Goal: Information Seeking & Learning: Learn about a topic

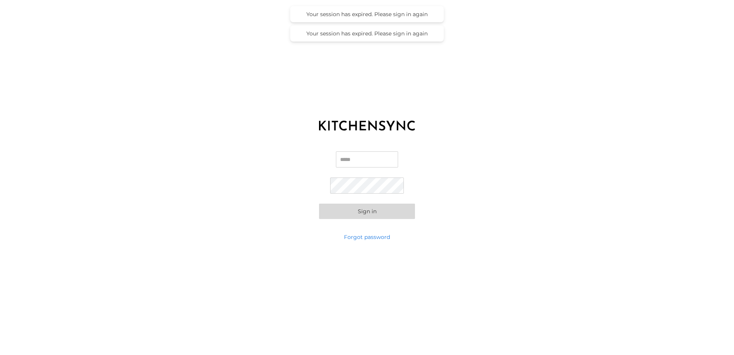
type input "**********"
click at [347, 164] on input "**********" at bounding box center [367, 159] width 74 height 16
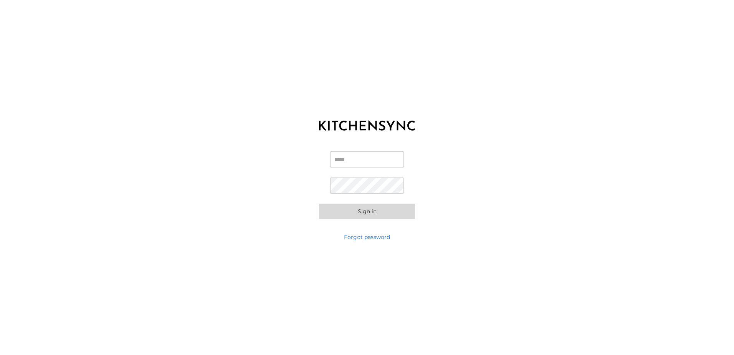
scroll to position [0, 0]
click at [363, 162] on input "Email" at bounding box center [367, 159] width 74 height 16
type input "**********"
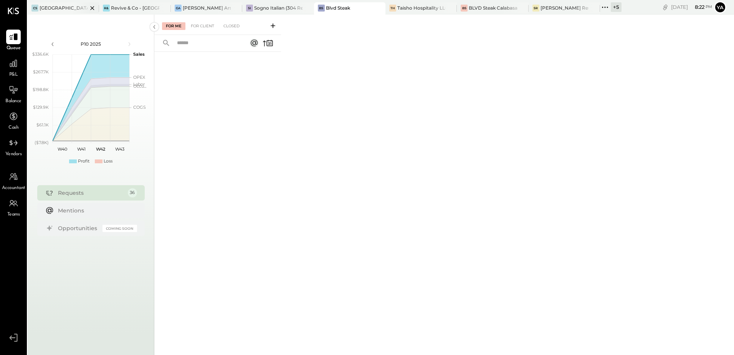
click at [55, 8] on body "Queue P&L Balance Cash Vendors Accountant Teams v 4.38.0 CS Casita [PERSON_NAME…" at bounding box center [367, 177] width 734 height 355
click at [12, 71] on span "P&L" at bounding box center [13, 74] width 9 height 7
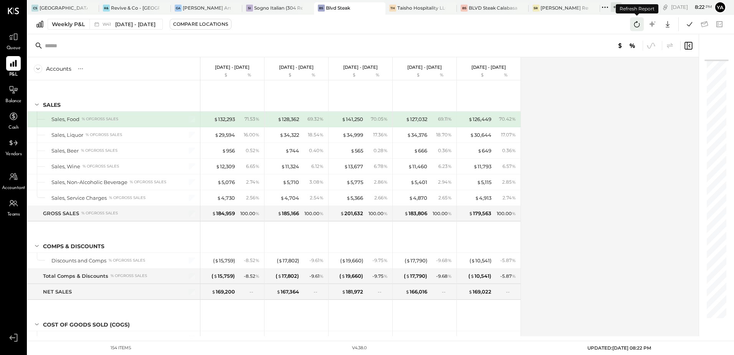
click at [637, 27] on icon at bounding box center [637, 24] width 6 height 6
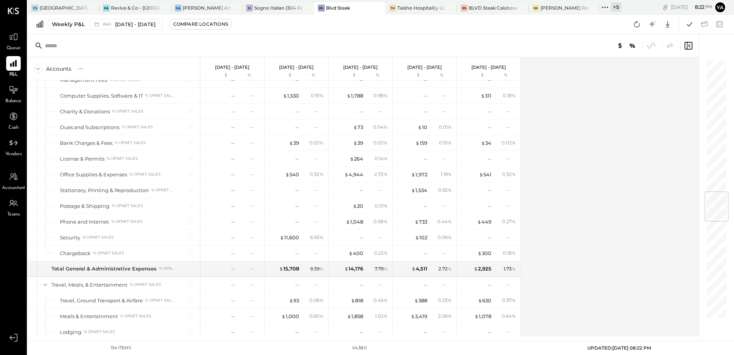
scroll to position [1113, 0]
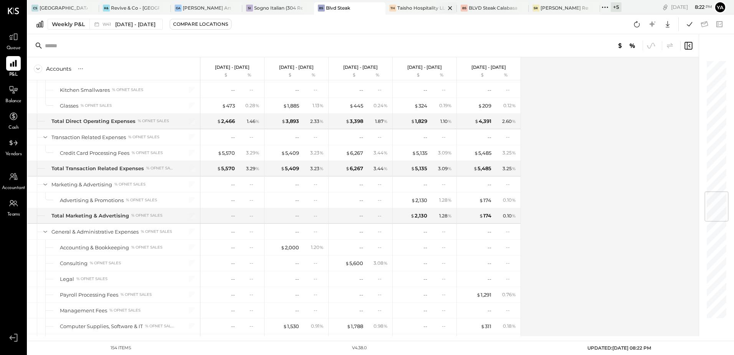
click at [420, 9] on div "Taisho Hospitality LLC" at bounding box center [421, 8] width 48 height 7
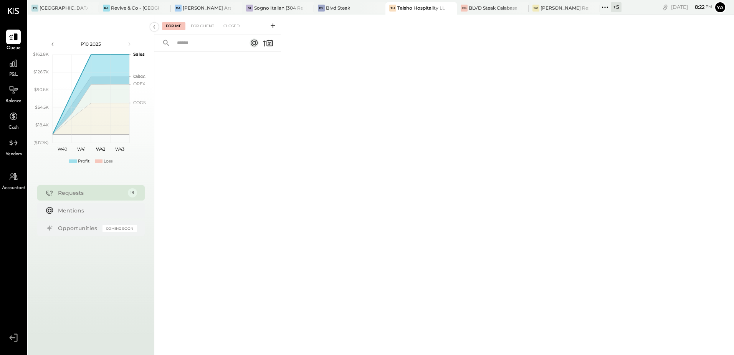
click at [6, 60] on div "P&L" at bounding box center [13, 67] width 22 height 22
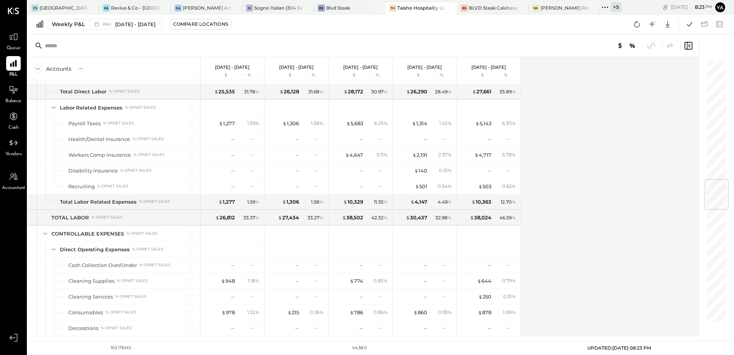
scroll to position [998, 0]
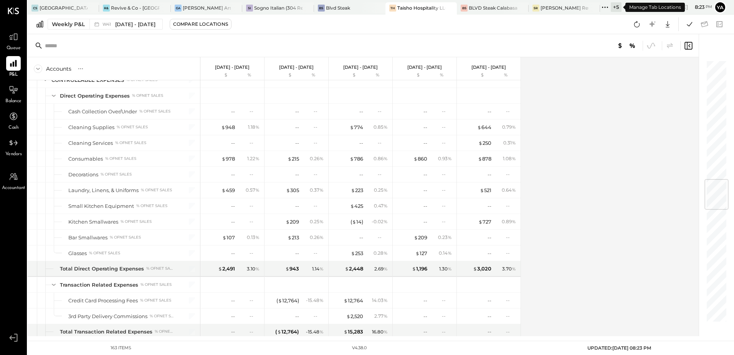
click at [606, 8] on icon at bounding box center [605, 7] width 10 height 10
click at [342, 6] on div "Blvd Steak" at bounding box center [338, 8] width 24 height 7
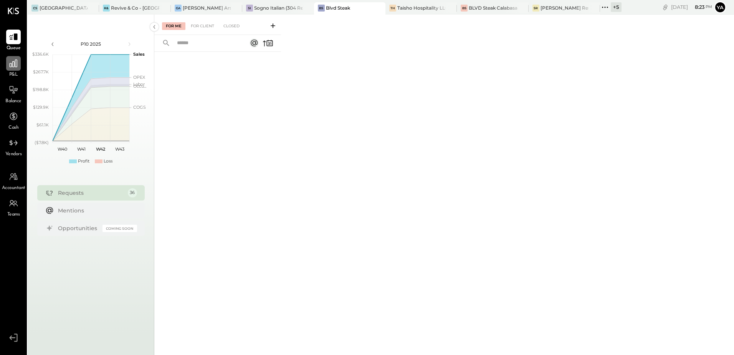
click at [7, 68] on div at bounding box center [13, 63] width 15 height 15
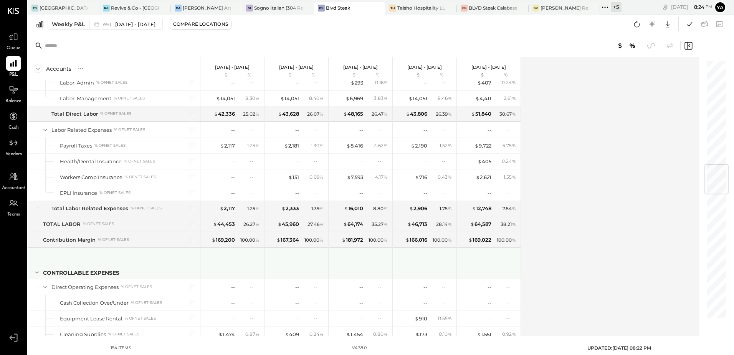
scroll to position [883, 0]
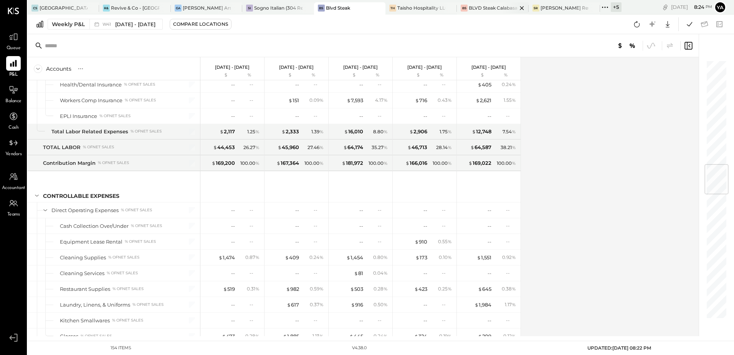
click at [463, 8] on div "BS" at bounding box center [464, 8] width 7 height 7
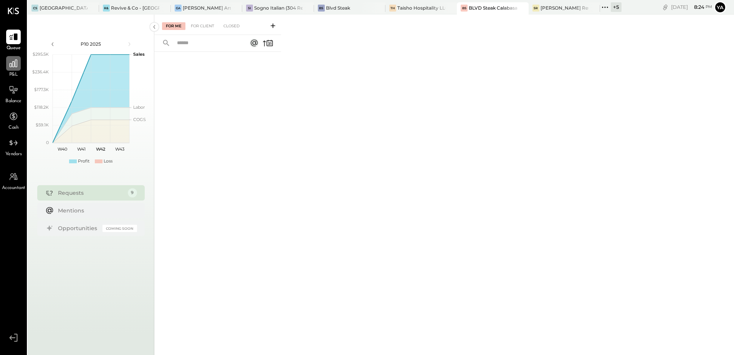
click at [19, 68] on div at bounding box center [13, 63] width 15 height 15
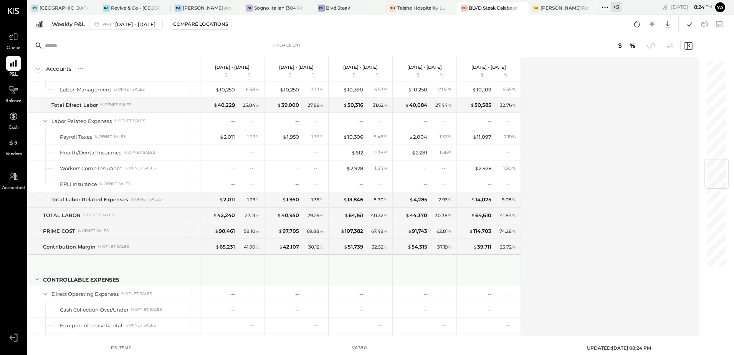
scroll to position [844, 0]
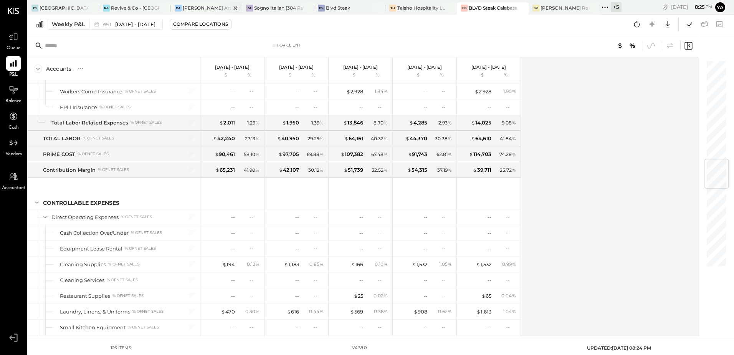
click at [192, 7] on div "[PERSON_NAME] Arso" at bounding box center [207, 8] width 48 height 7
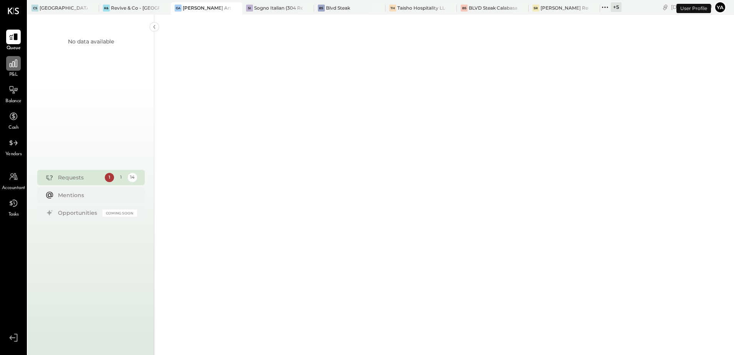
click at [15, 65] on icon at bounding box center [14, 63] width 8 height 8
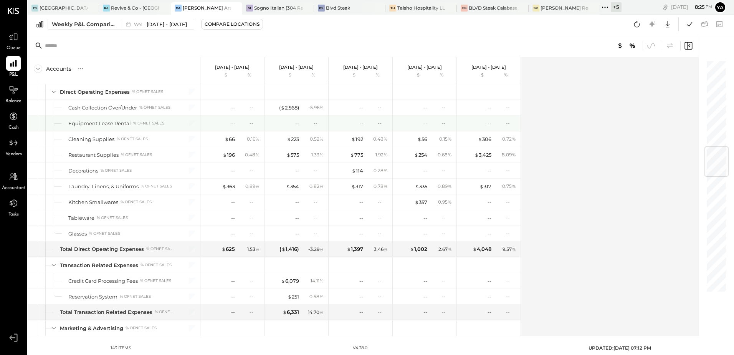
scroll to position [729, 0]
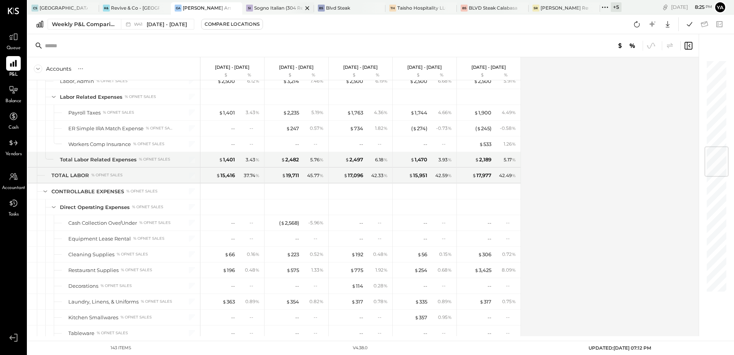
click at [279, 12] on div "SI Sogno Italian (304 Restaurant)" at bounding box center [277, 8] width 71 height 12
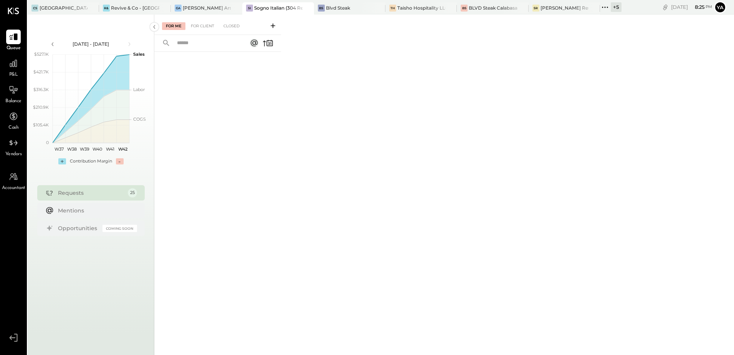
click at [15, 75] on span "P&L" at bounding box center [13, 74] width 9 height 7
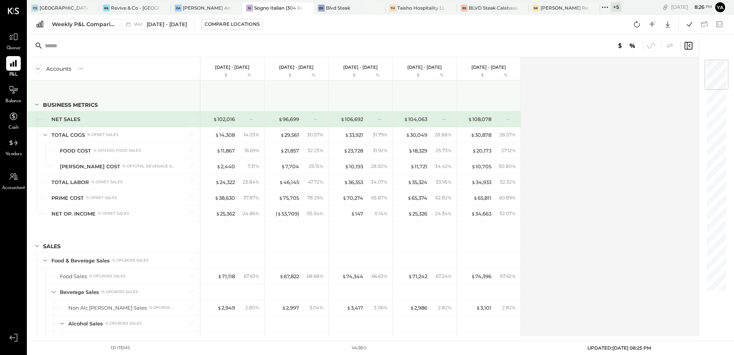
click at [54, 102] on div "BUSINESS METRICS" at bounding box center [70, 105] width 55 height 8
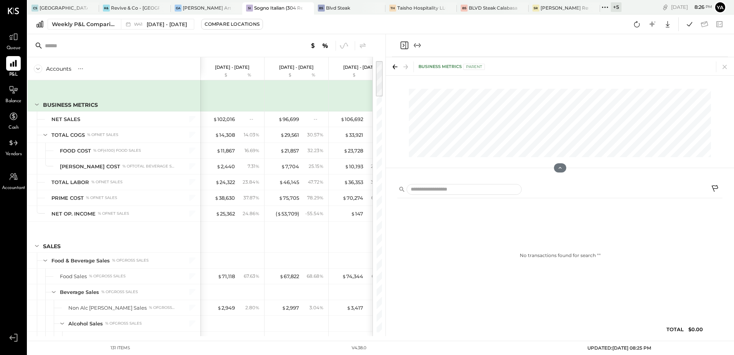
click at [37, 103] on icon at bounding box center [37, 104] width 8 height 8
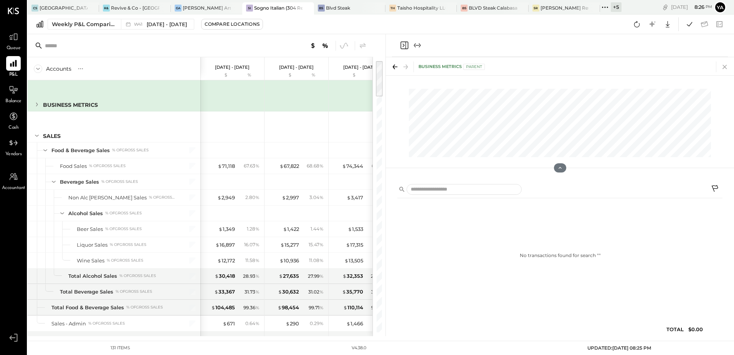
click at [727, 67] on icon at bounding box center [724, 66] width 11 height 11
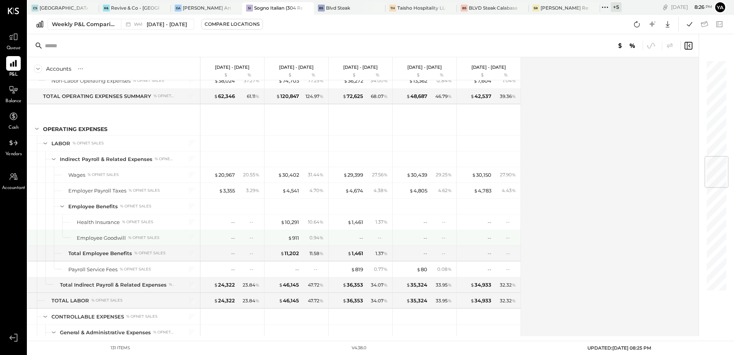
scroll to position [768, 0]
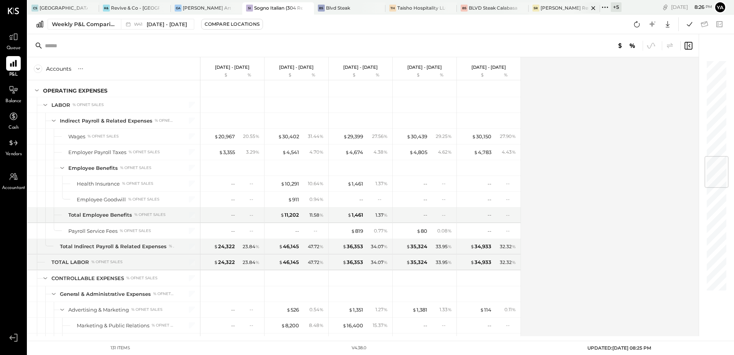
click at [539, 5] on div "SR" at bounding box center [535, 8] width 7 height 7
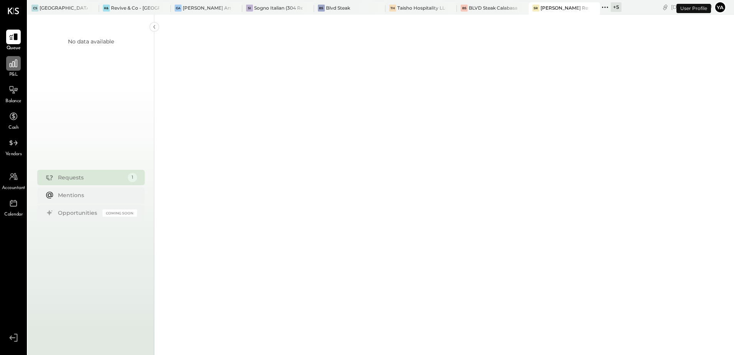
click at [14, 71] on div at bounding box center [13, 63] width 15 height 15
